Goal: Information Seeking & Learning: Learn about a topic

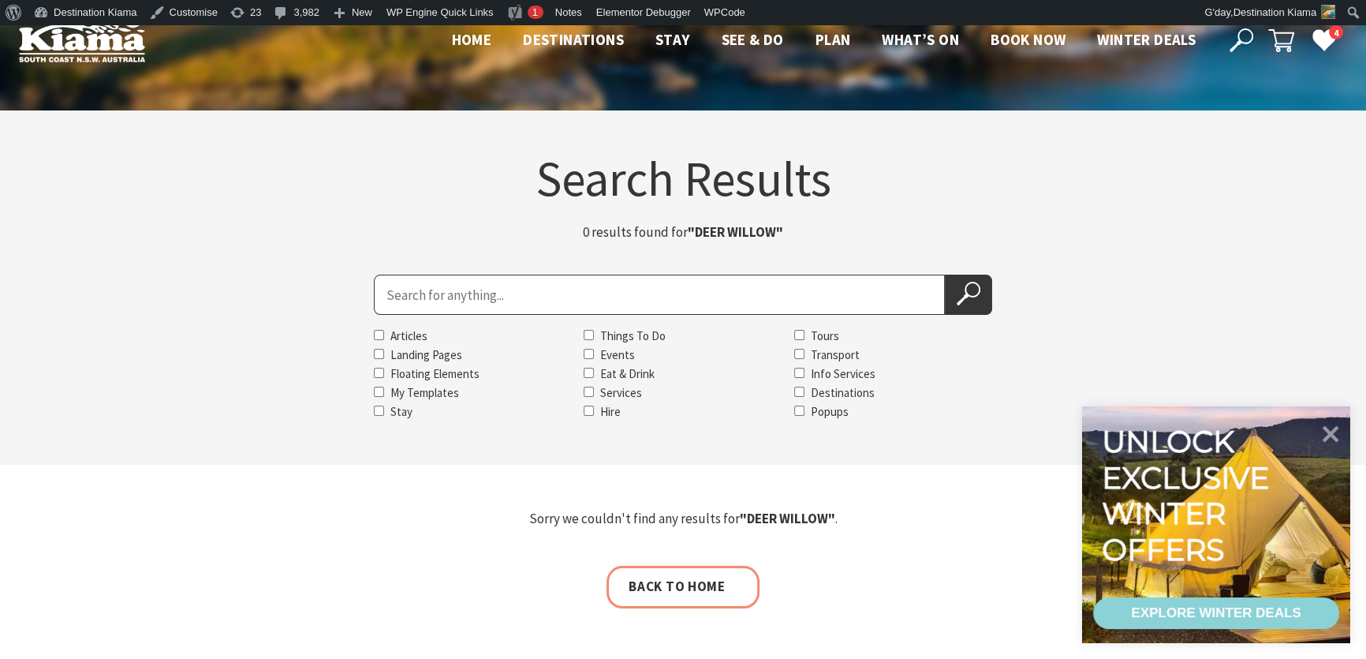
drag, startPoint x: 425, startPoint y: 276, endPoint x: 426, endPoint y: 253, distance: 22.9
click at [425, 274] on section "Search Results 0 results found for "DEER WILLOW" Search for Articles Landing Pa…" at bounding box center [683, 287] width 1366 height 354
type input "kiama art workshop"
click at [945, 274] on button "Search Now" at bounding box center [968, 294] width 47 height 40
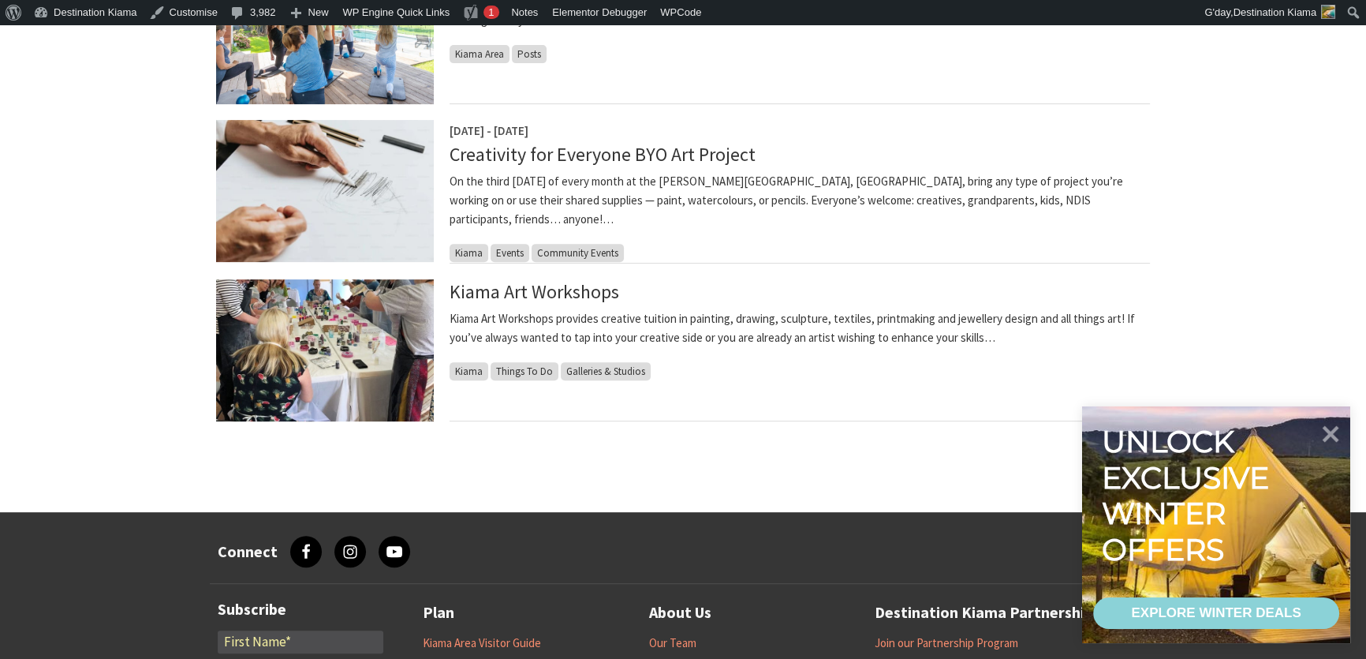
scroll to position [717, 0]
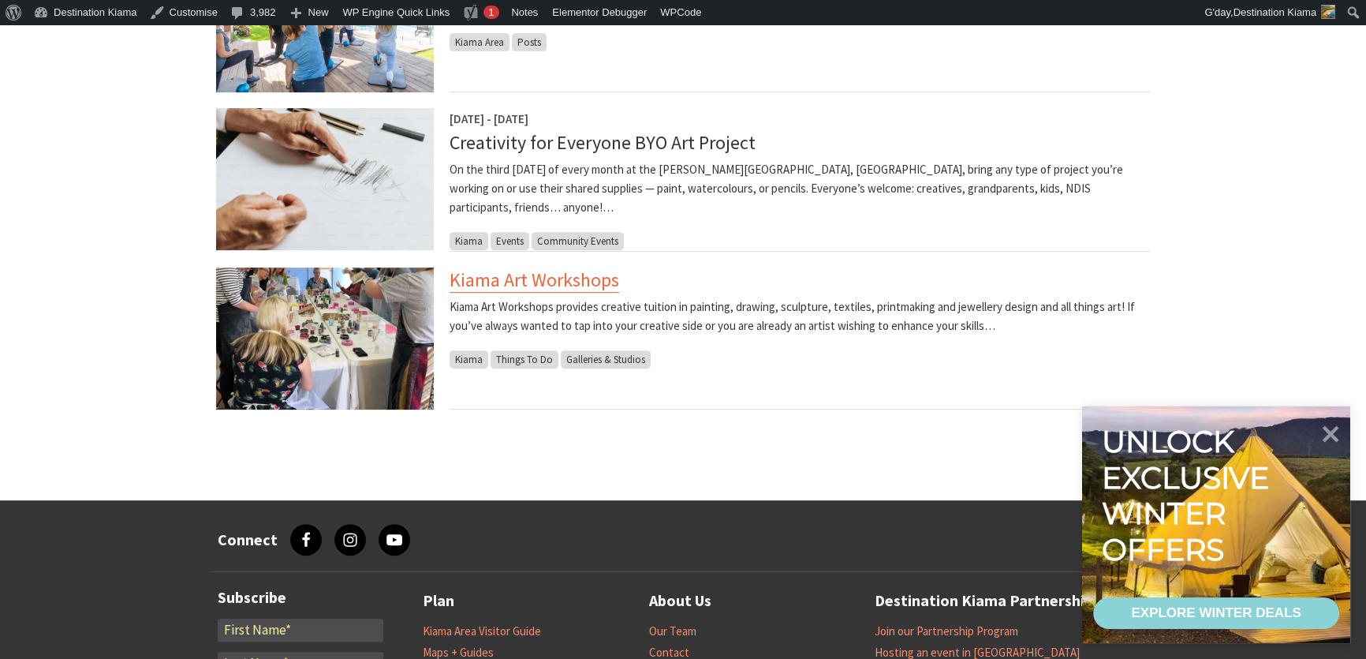
click at [525, 272] on link "Kiama Art Workshops" at bounding box center [535, 279] width 170 height 25
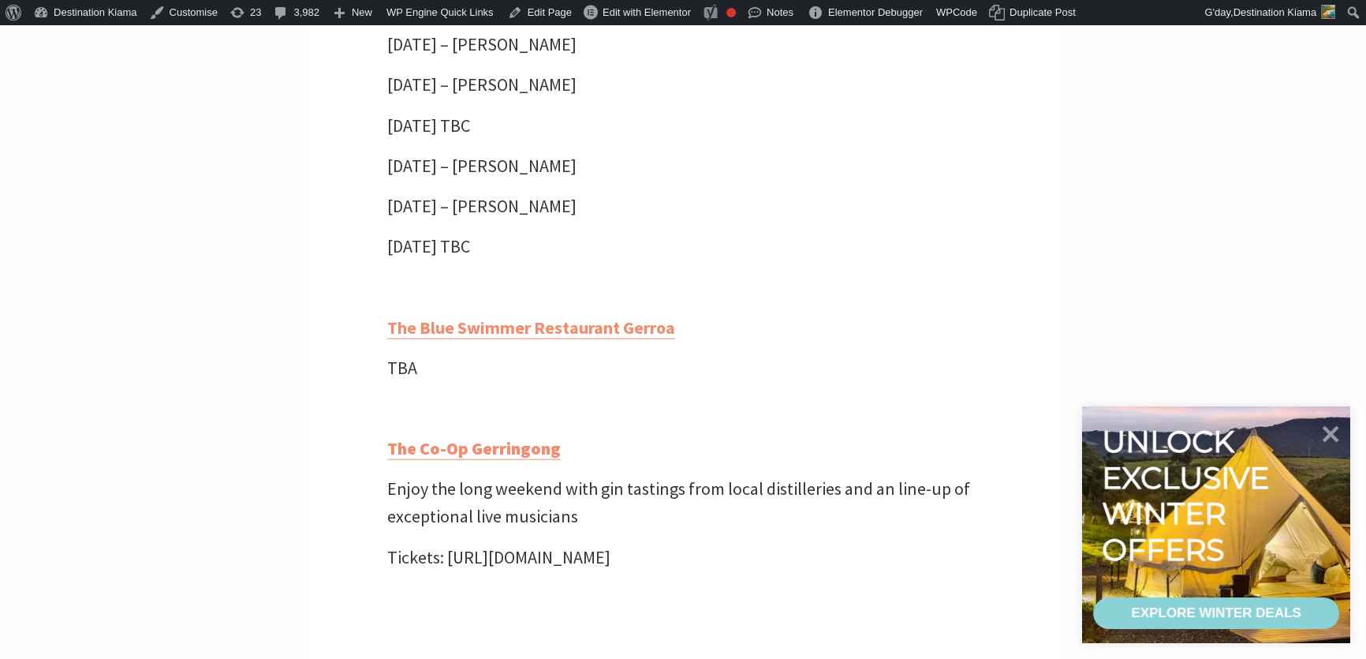
scroll to position [4445, 0]
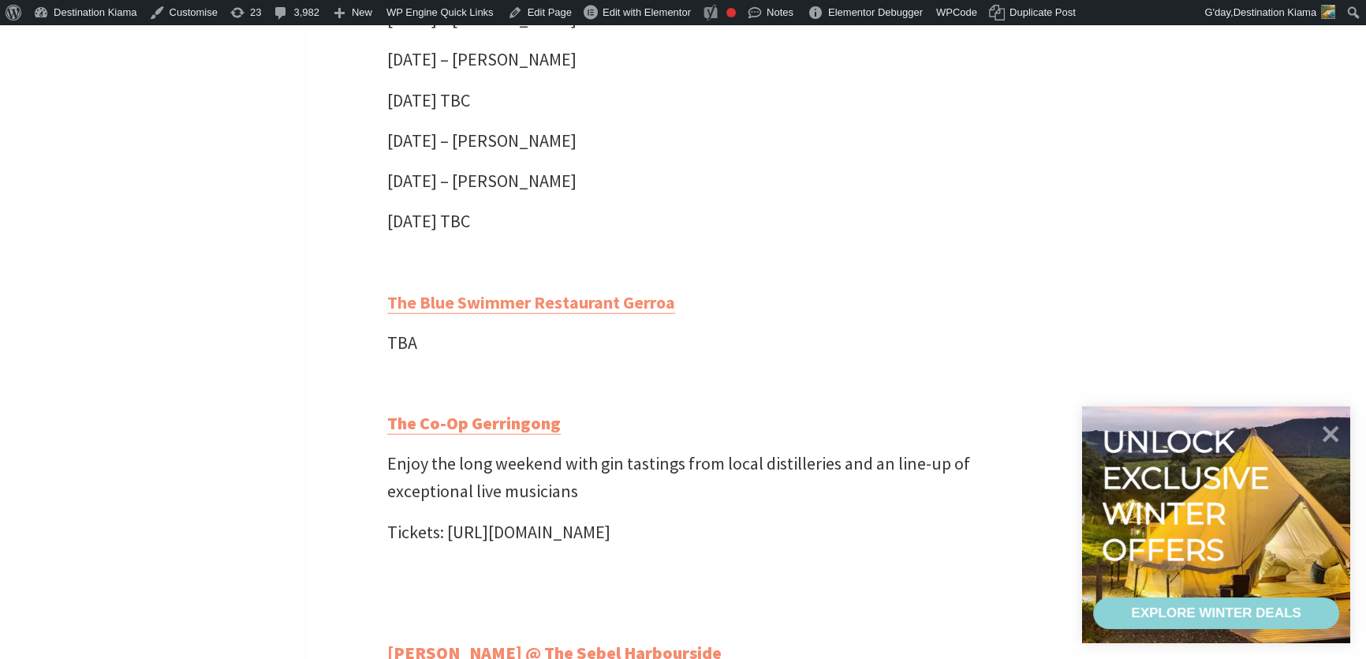
drag, startPoint x: 703, startPoint y: 371, endPoint x: 418, endPoint y: 365, distance: 284.8
click at [418, 356] on p "TBA" at bounding box center [683, 343] width 592 height 28
drag, startPoint x: 725, startPoint y: 323, endPoint x: 679, endPoint y: 322, distance: 45.8
click at [679, 316] on p "The Blue Swimmer Restaurant Gerroa" at bounding box center [683, 303] width 592 height 28
drag, startPoint x: 685, startPoint y: 330, endPoint x: 368, endPoint y: 340, distance: 316.4
